Goal: Find specific page/section: Find specific page/section

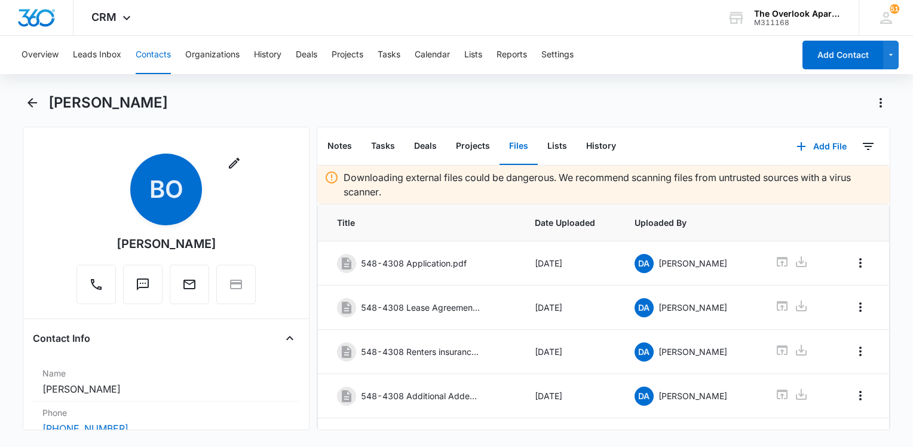
click at [157, 51] on button "Contacts" at bounding box center [153, 55] width 35 height 38
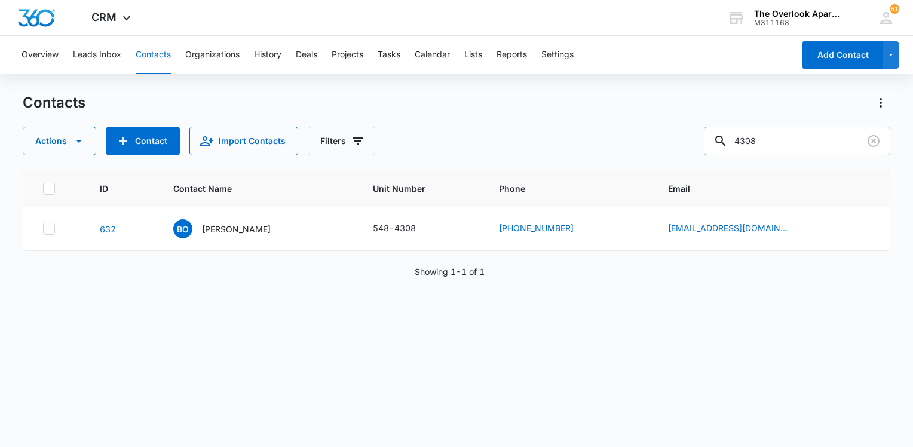
click at [785, 135] on input "4308" at bounding box center [797, 141] width 186 height 29
click at [784, 138] on input "4308" at bounding box center [797, 141] width 186 height 29
click at [784, 139] on input "4308" at bounding box center [797, 141] width 186 height 29
click at [789, 142] on input "4308" at bounding box center [797, 141] width 186 height 29
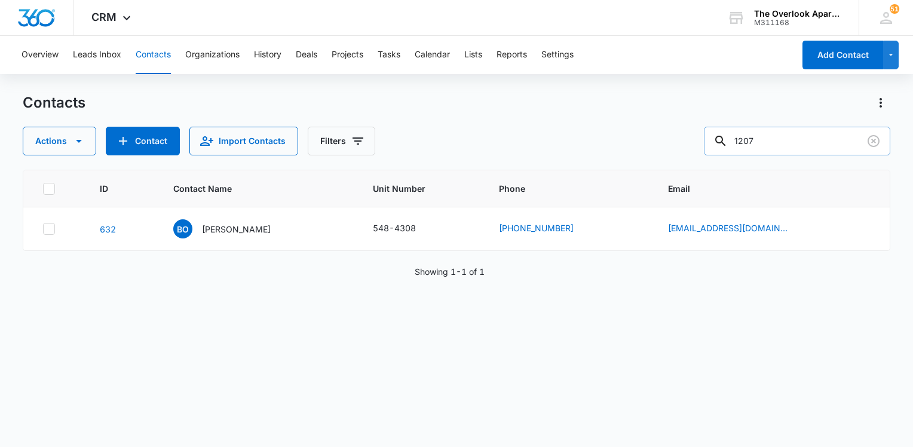
type input "1207"
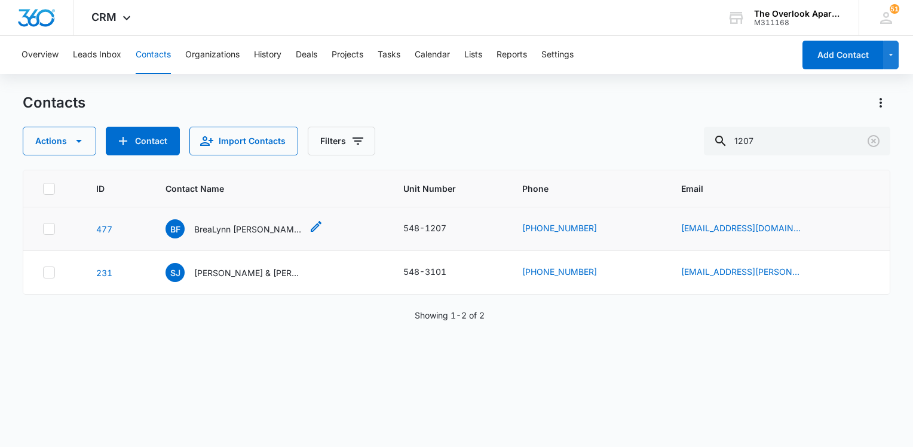
click at [260, 226] on p "BreaLynn [PERSON_NAME] & [PERSON_NAME] & [PERSON_NAME]" at bounding box center [248, 229] width 108 height 13
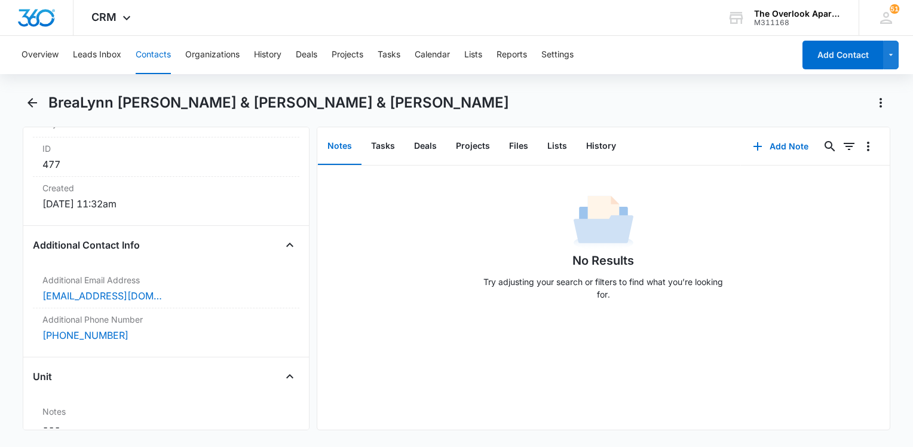
scroll to position [875, 0]
